Goal: Book appointment/travel/reservation

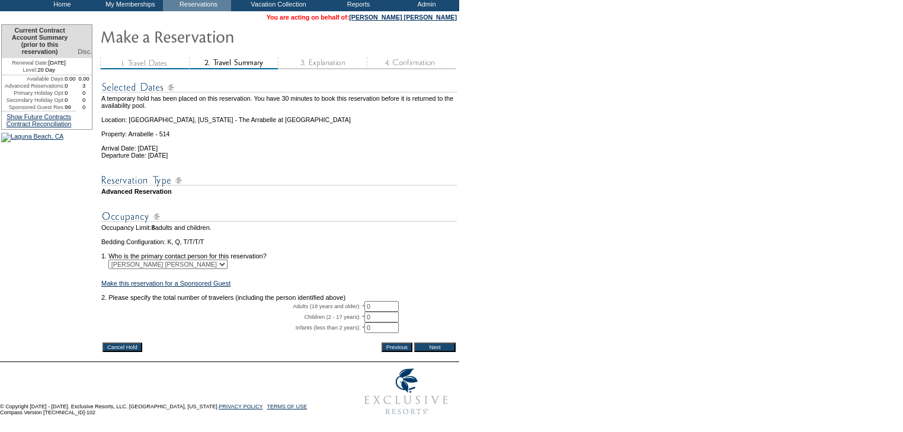
scroll to position [104, 0]
drag, startPoint x: 379, startPoint y: 290, endPoint x: 363, endPoint y: 290, distance: 15.4
click at [363, 301] on tr "Adults (18 years and older): * 0 * *" at bounding box center [278, 306] width 355 height 11
type input "2"
click at [494, 251] on form "29:59 Your temporary hold expires in: 30 minutes Cancel Hold Return to Temporar…" at bounding box center [451, 174] width 903 height 494
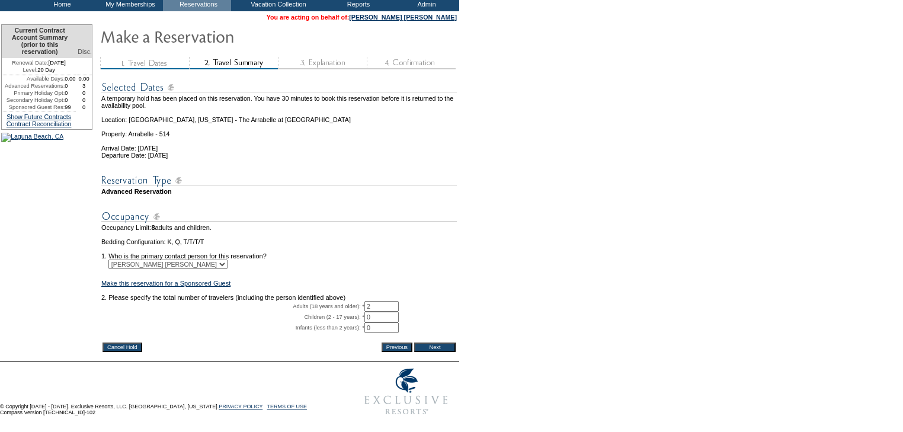
drag, startPoint x: 432, startPoint y: 332, endPoint x: 436, endPoint y: 323, distance: 9.0
click at [434, 342] on input "Next" at bounding box center [434, 346] width 41 height 9
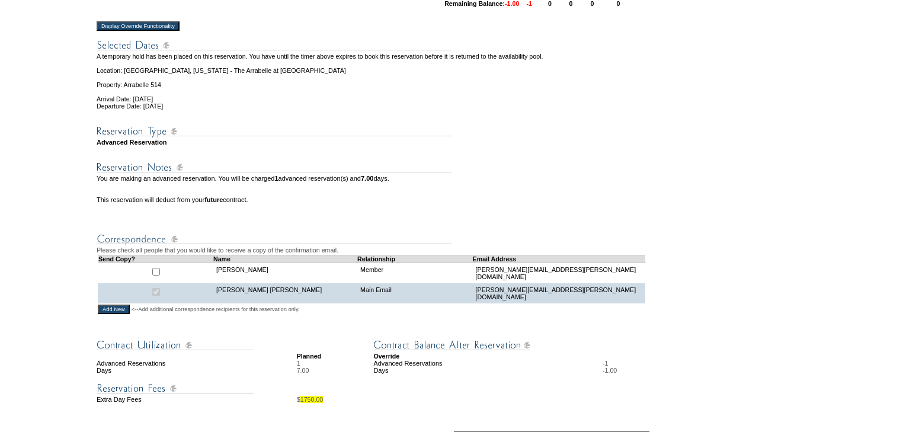
scroll to position [379, 0]
click at [148, 30] on input "Display Override Functionality" at bounding box center [138, 25] width 83 height 9
